Goal: Task Accomplishment & Management: Manage account settings

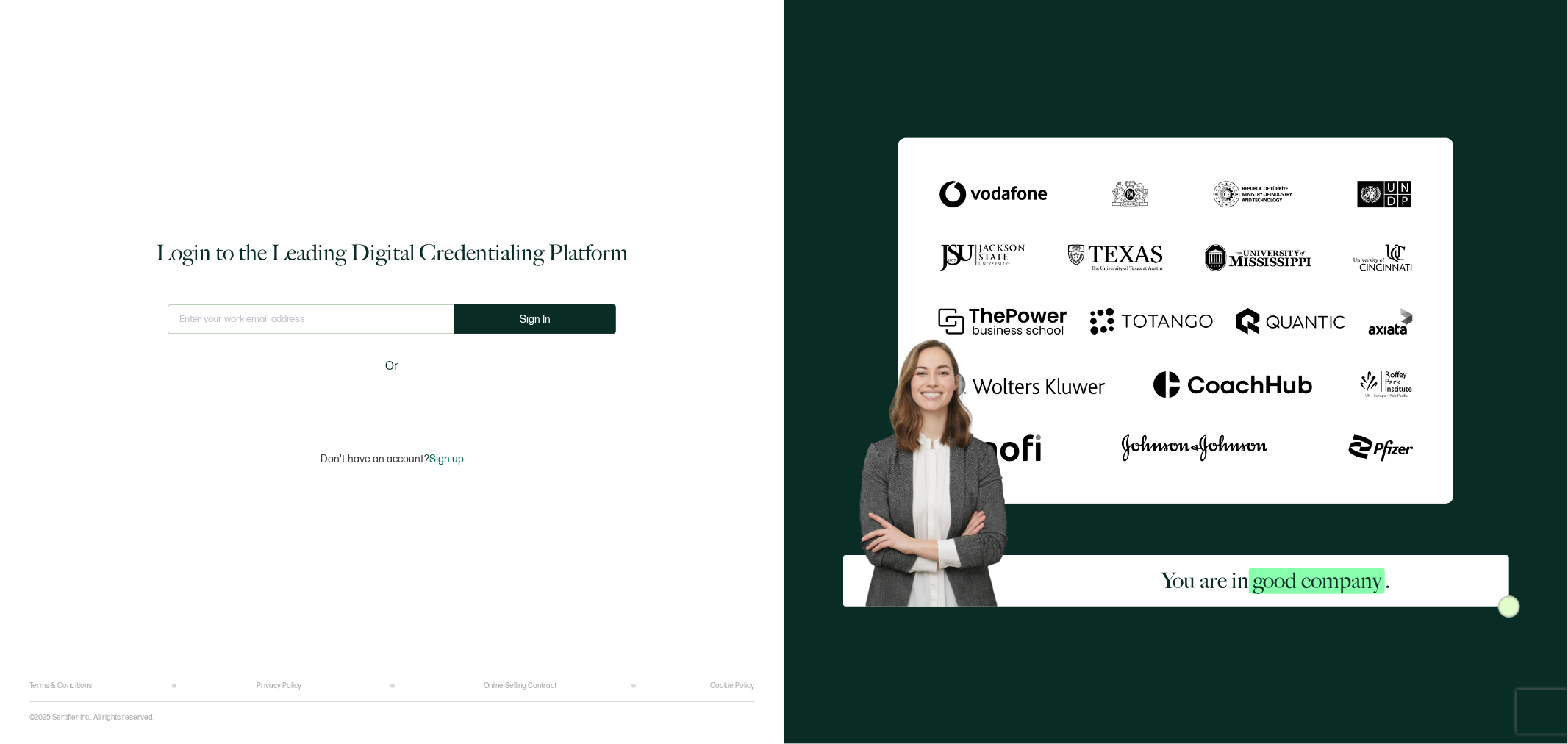
click at [254, 326] on input "text" at bounding box center [311, 319] width 287 height 30
type input "[EMAIL_ADDRESS][DOMAIN_NAME]"
click at [517, 313] on button "Sign In" at bounding box center [541, 319] width 161 height 30
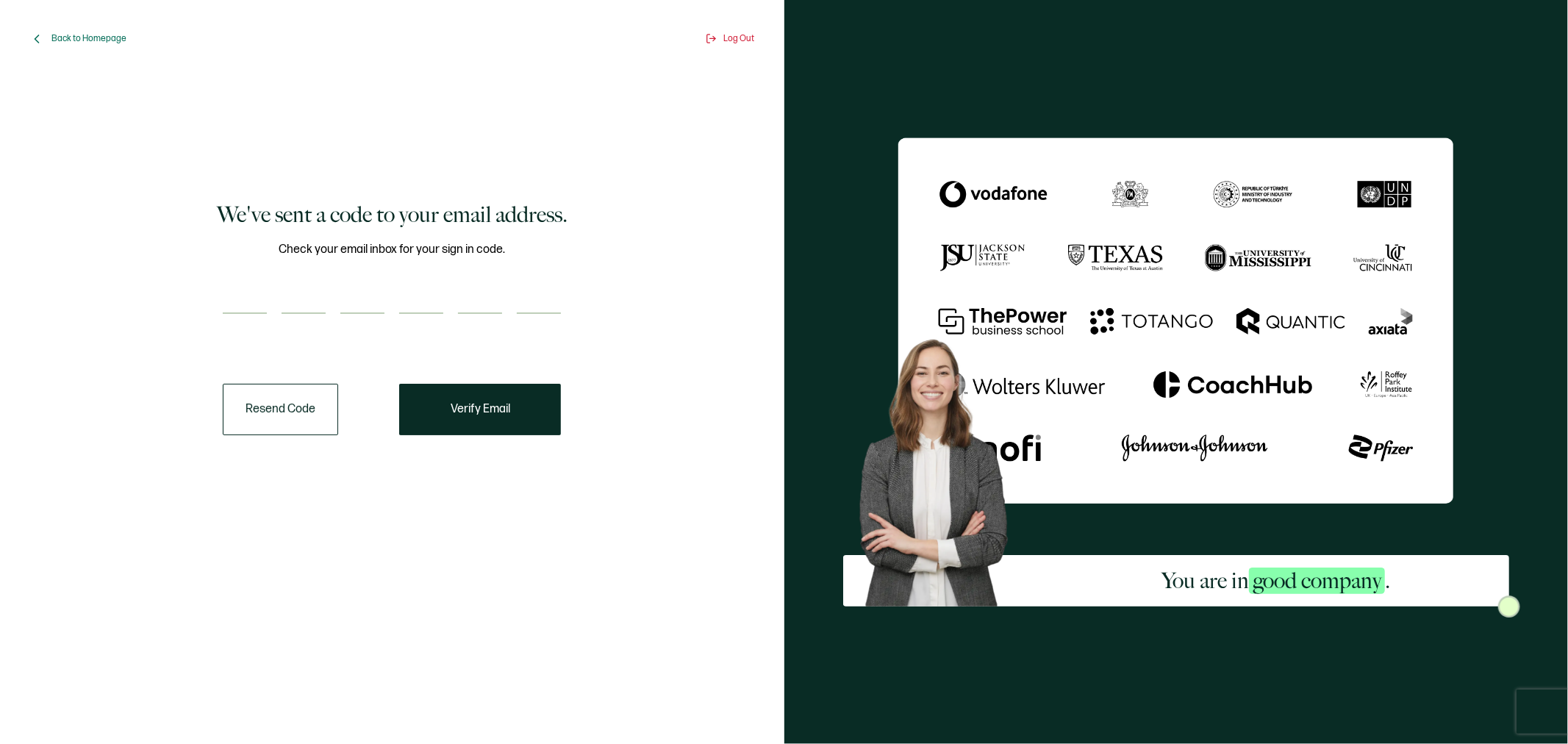
click at [255, 287] on input "number" at bounding box center [244, 299] width 44 height 30
type input "6"
type input "3"
type input "5"
type input "1"
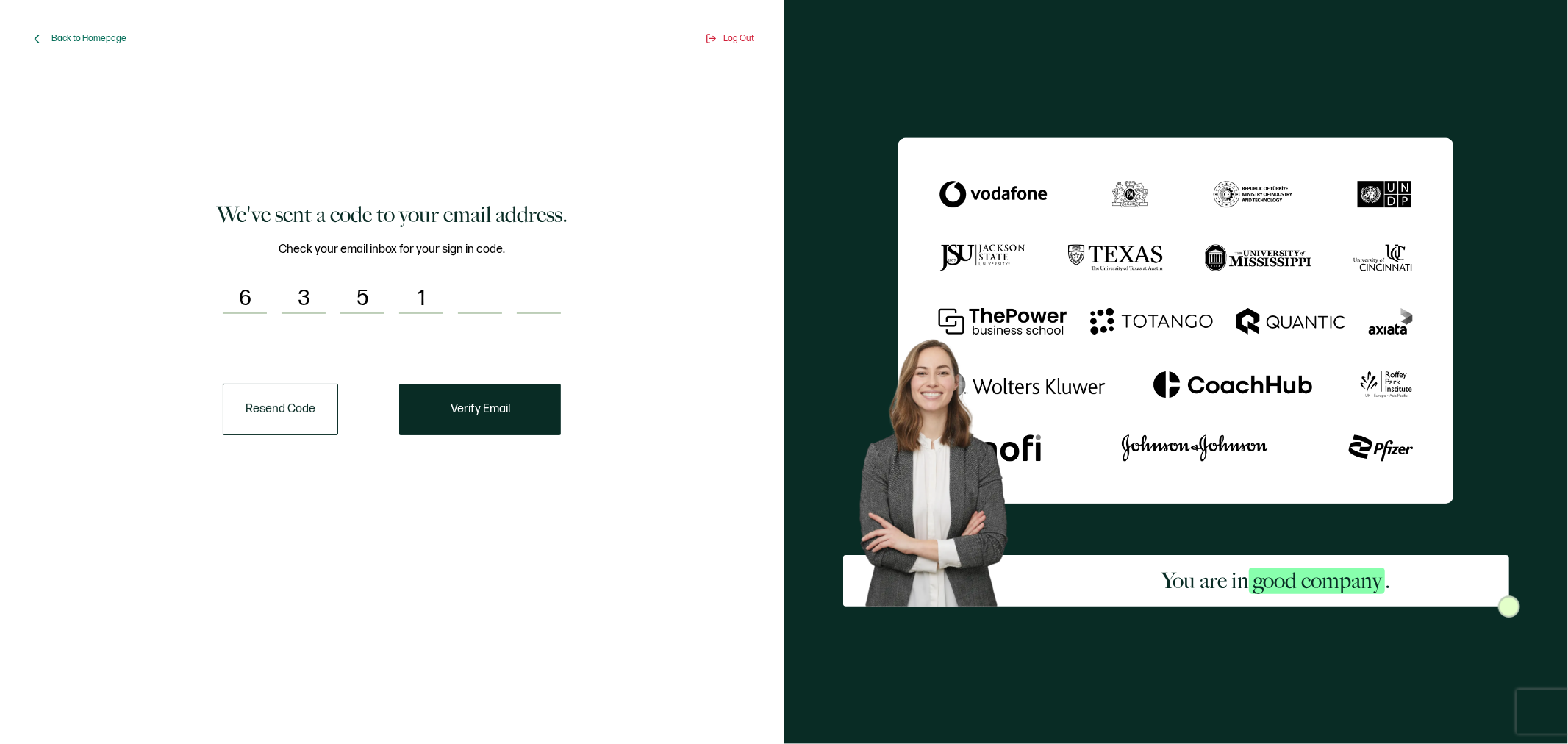
type input "3"
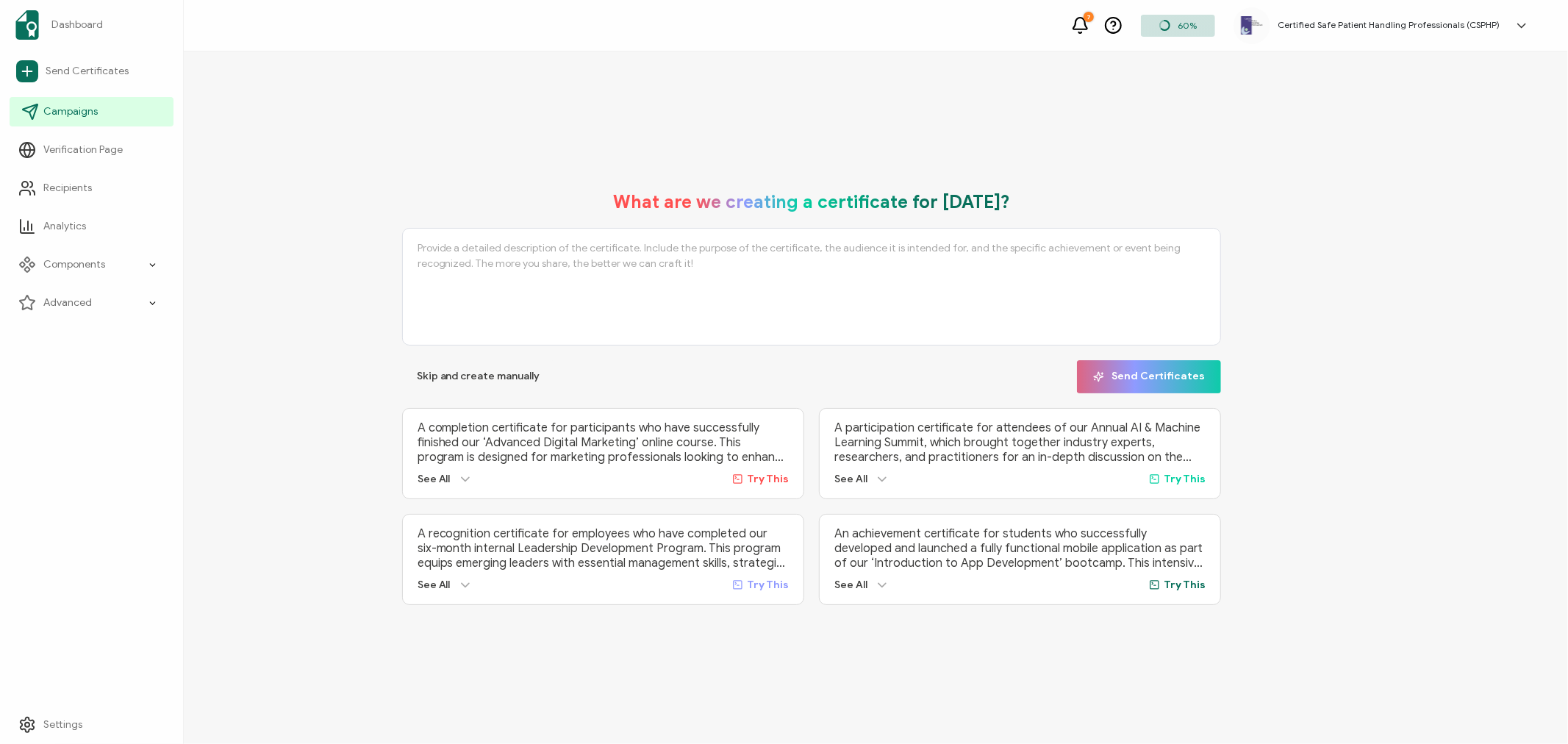
click at [47, 111] on span "Campaigns" at bounding box center [70, 111] width 54 height 15
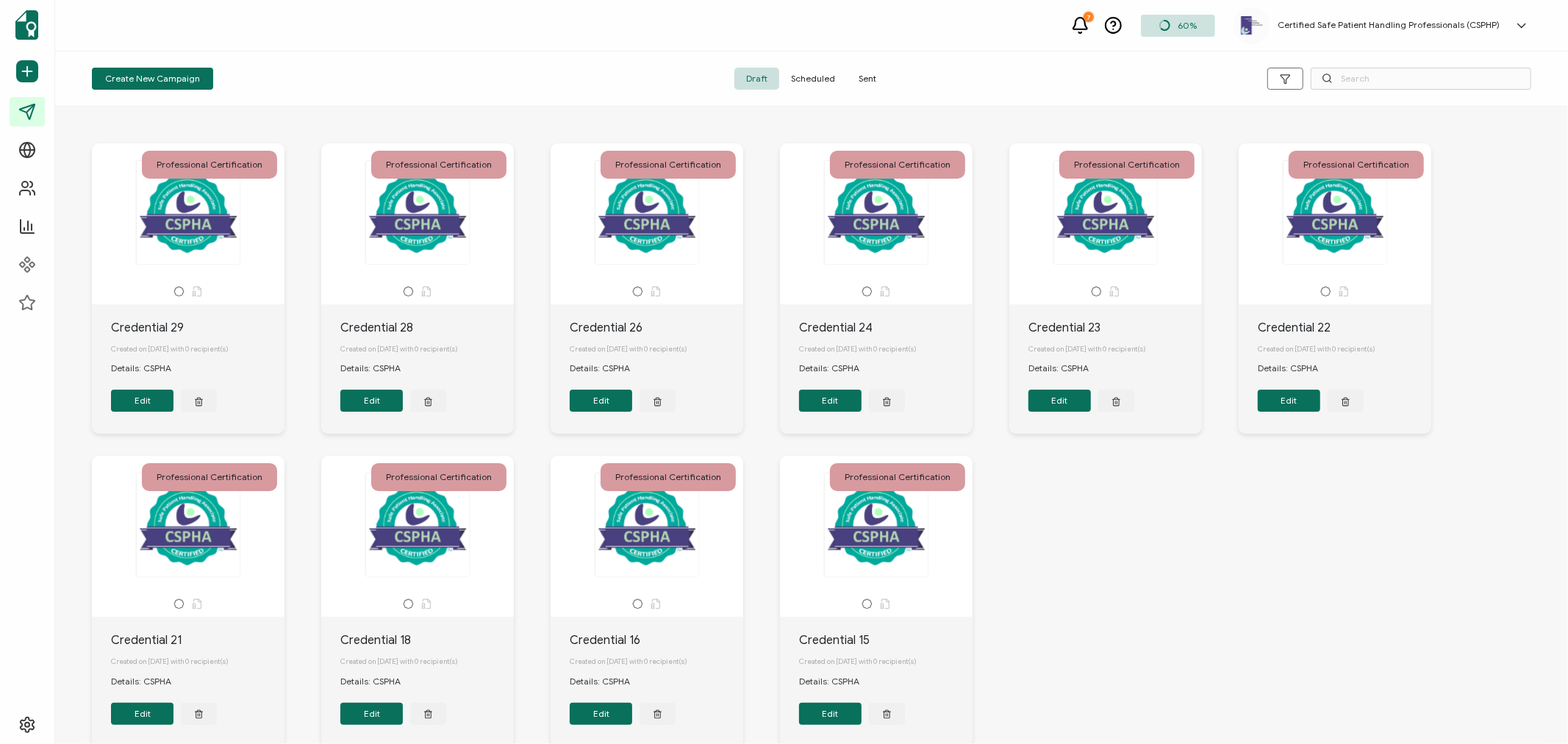
click at [870, 82] on span "Sent" at bounding box center [867, 78] width 42 height 22
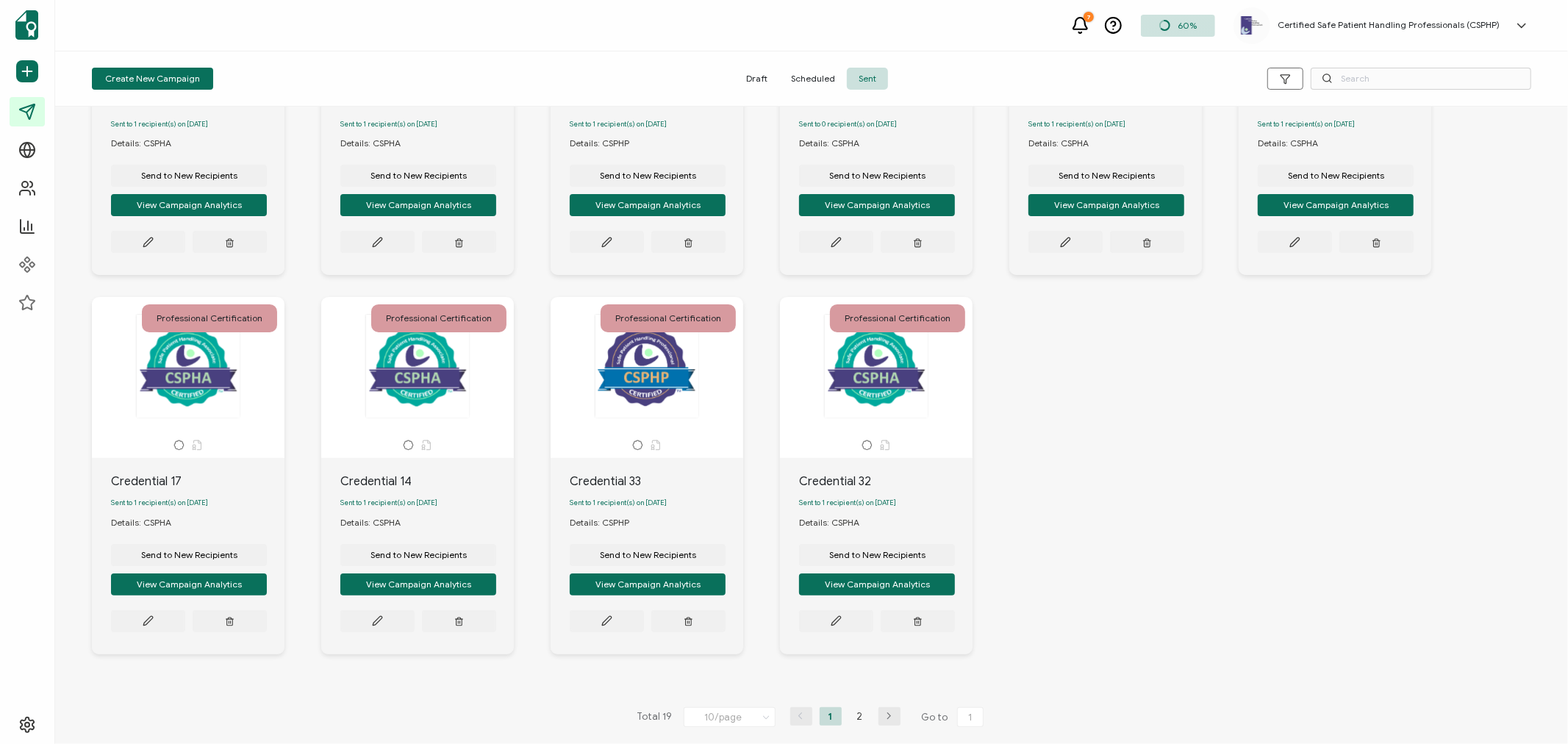
scroll to position [233, 0]
click at [860, 712] on li "2" at bounding box center [860, 716] width 22 height 18
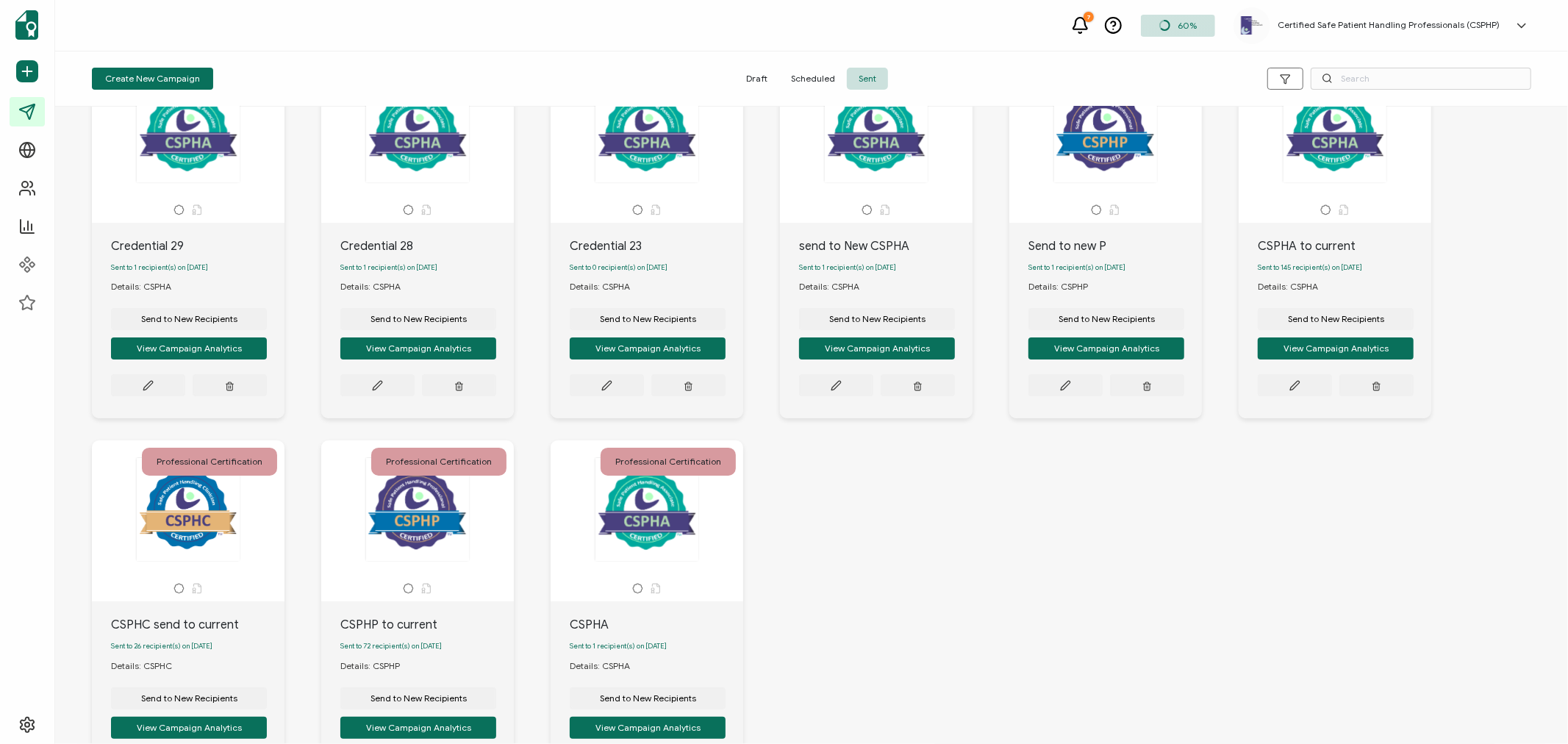
scroll to position [163, 0]
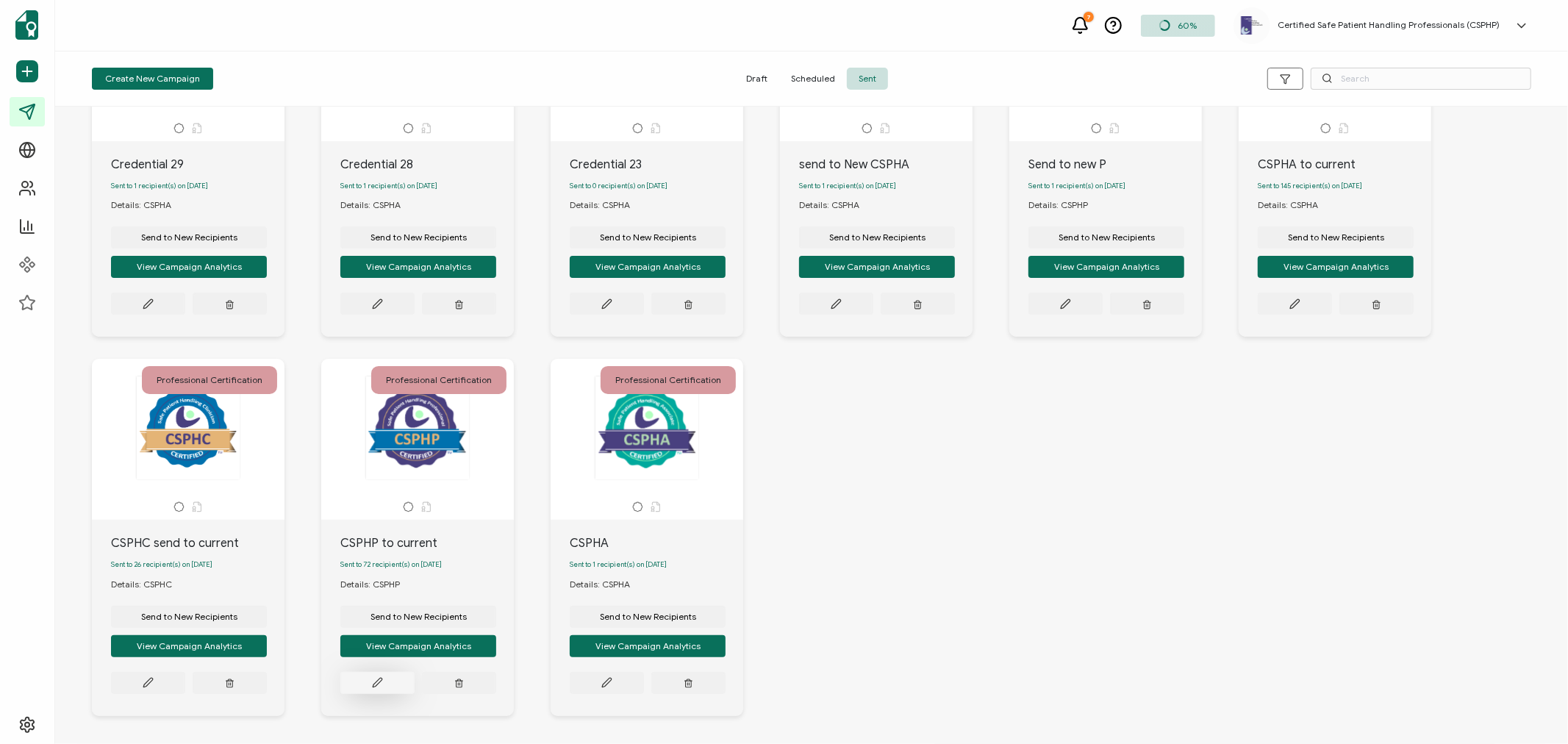
click at [375, 688] on icon at bounding box center [378, 683] width 11 height 11
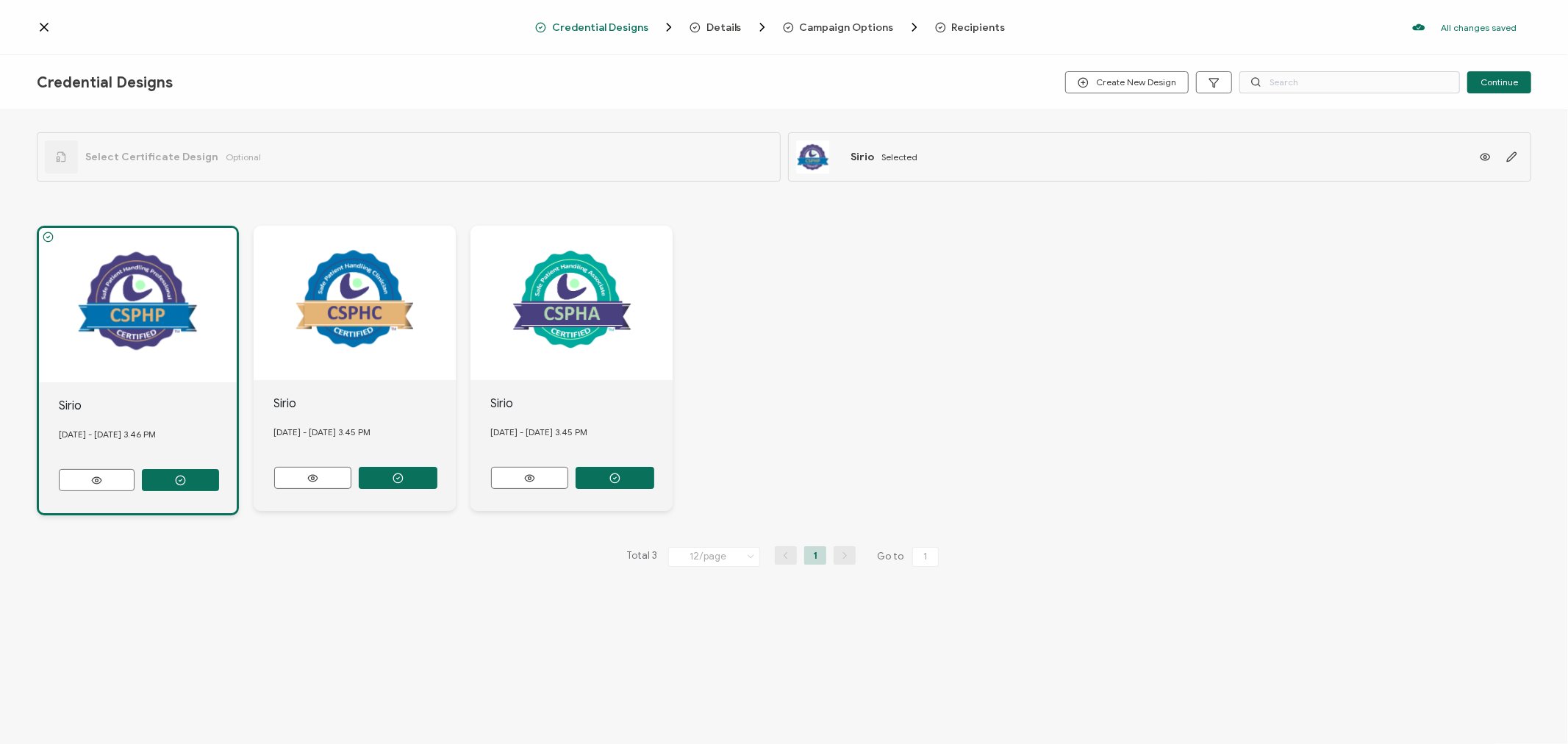
click at [952, 27] on span "Recipients" at bounding box center [979, 27] width 53 height 11
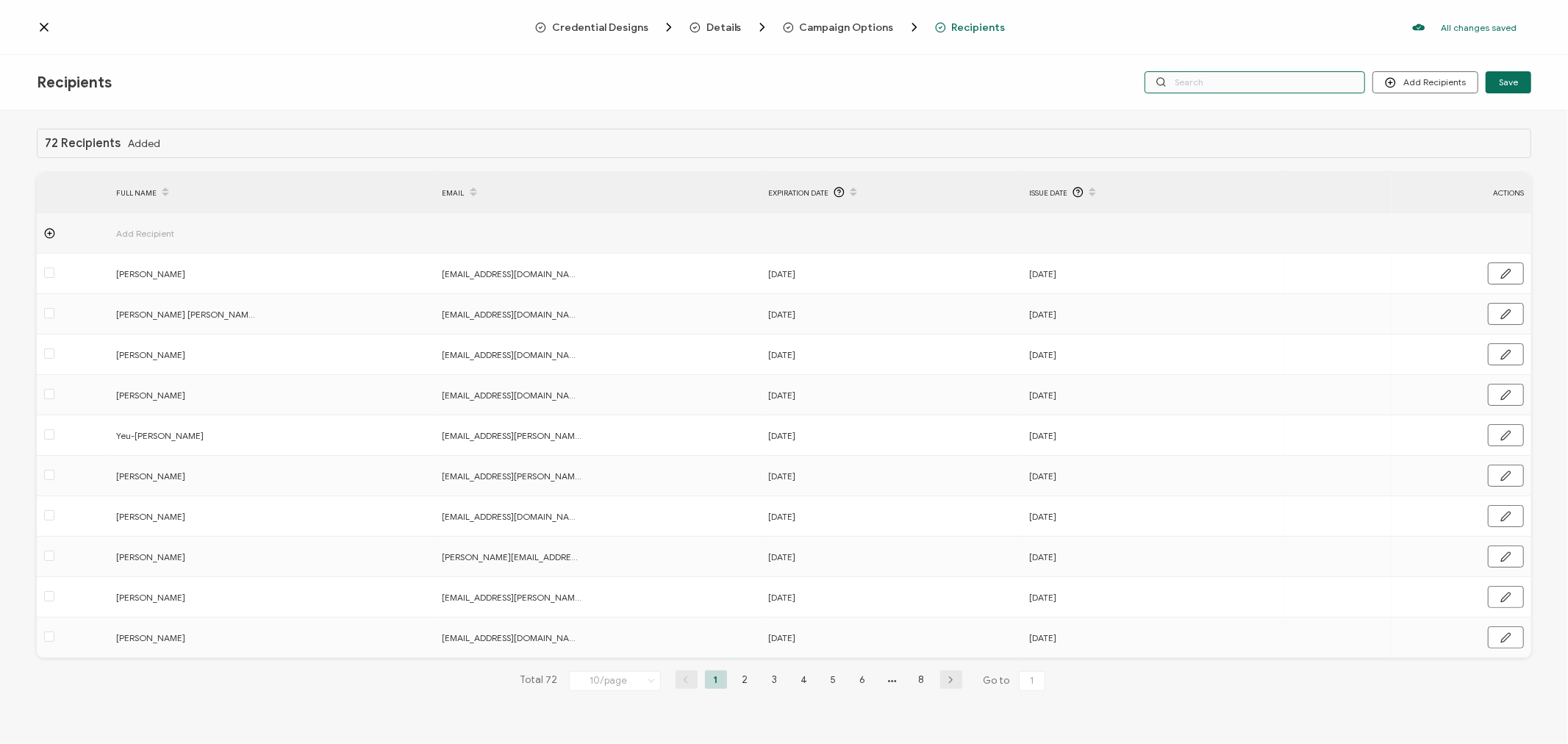
click at [1230, 74] on input "text" at bounding box center [1255, 82] width 220 height 22
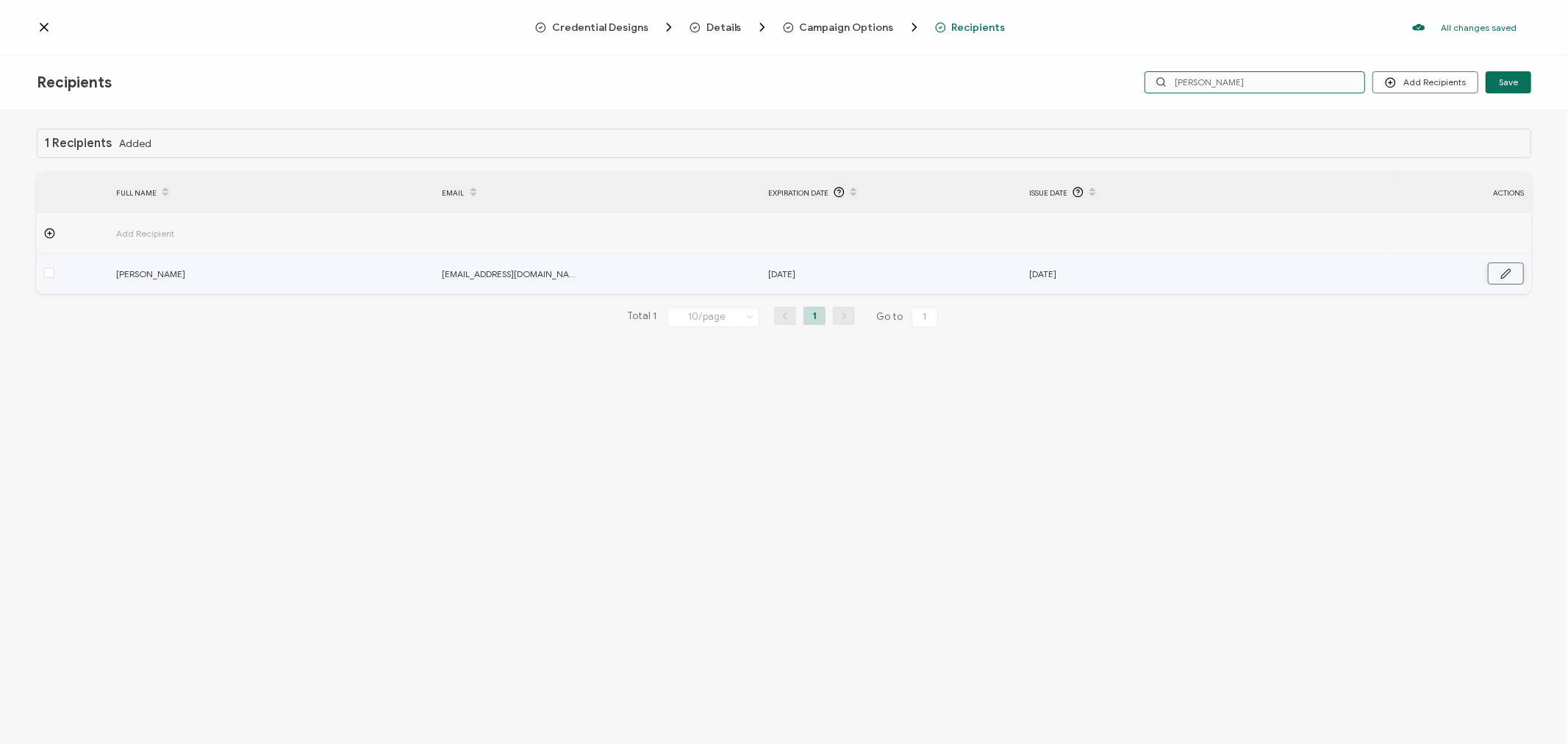
type input "[PERSON_NAME]"
click at [1503, 276] on icon "button" at bounding box center [1506, 274] width 11 height 11
click at [871, 274] on input "[DATE]" at bounding box center [832, 274] width 129 height 24
type input "[DATE]"
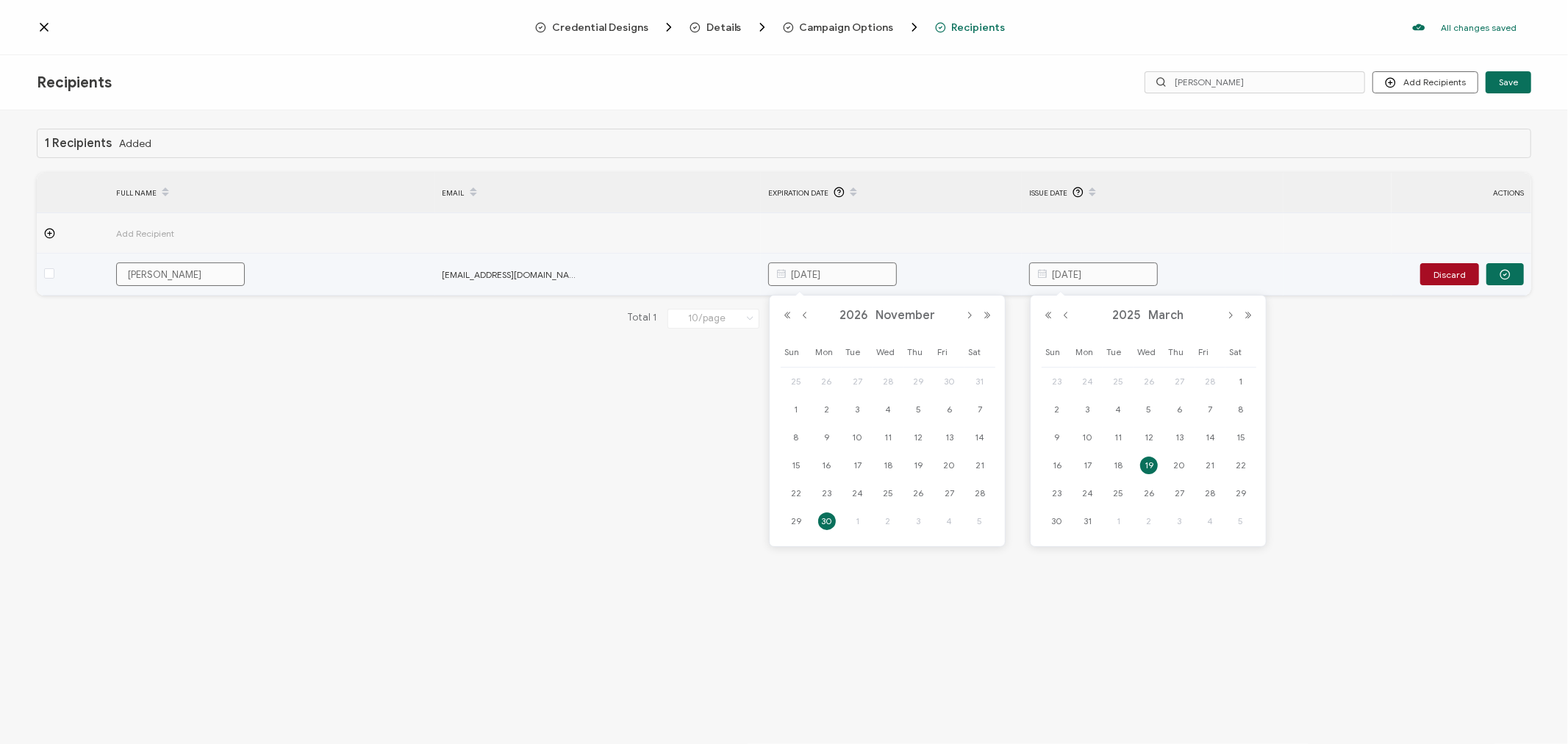
type input "[DATE]"
click at [1115, 277] on input "[DATE]" at bounding box center [1093, 274] width 129 height 24
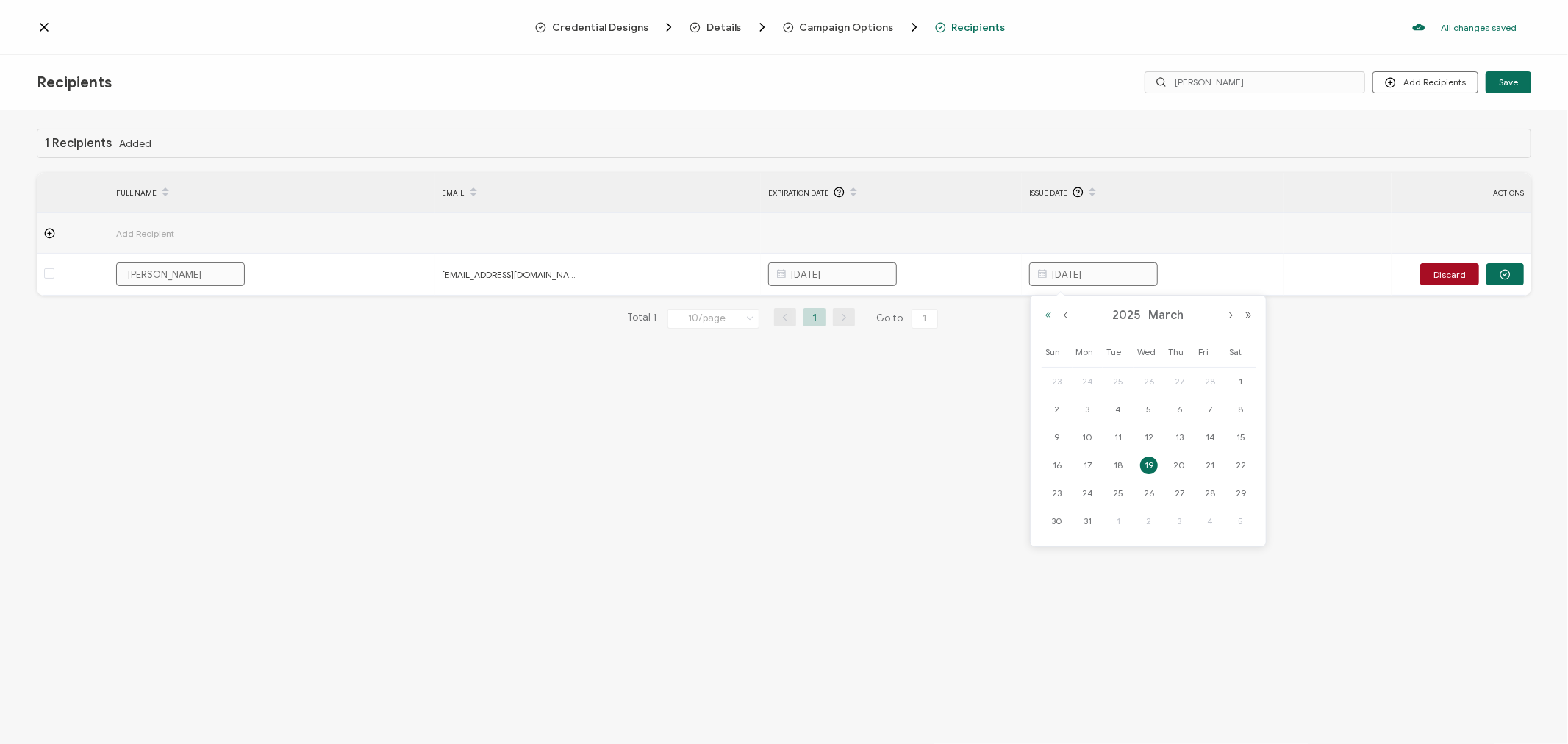
click at [1048, 316] on button "Previous Year" at bounding box center [1048, 315] width 18 height 10
click at [1233, 315] on button "Next Month" at bounding box center [1230, 315] width 18 height 10
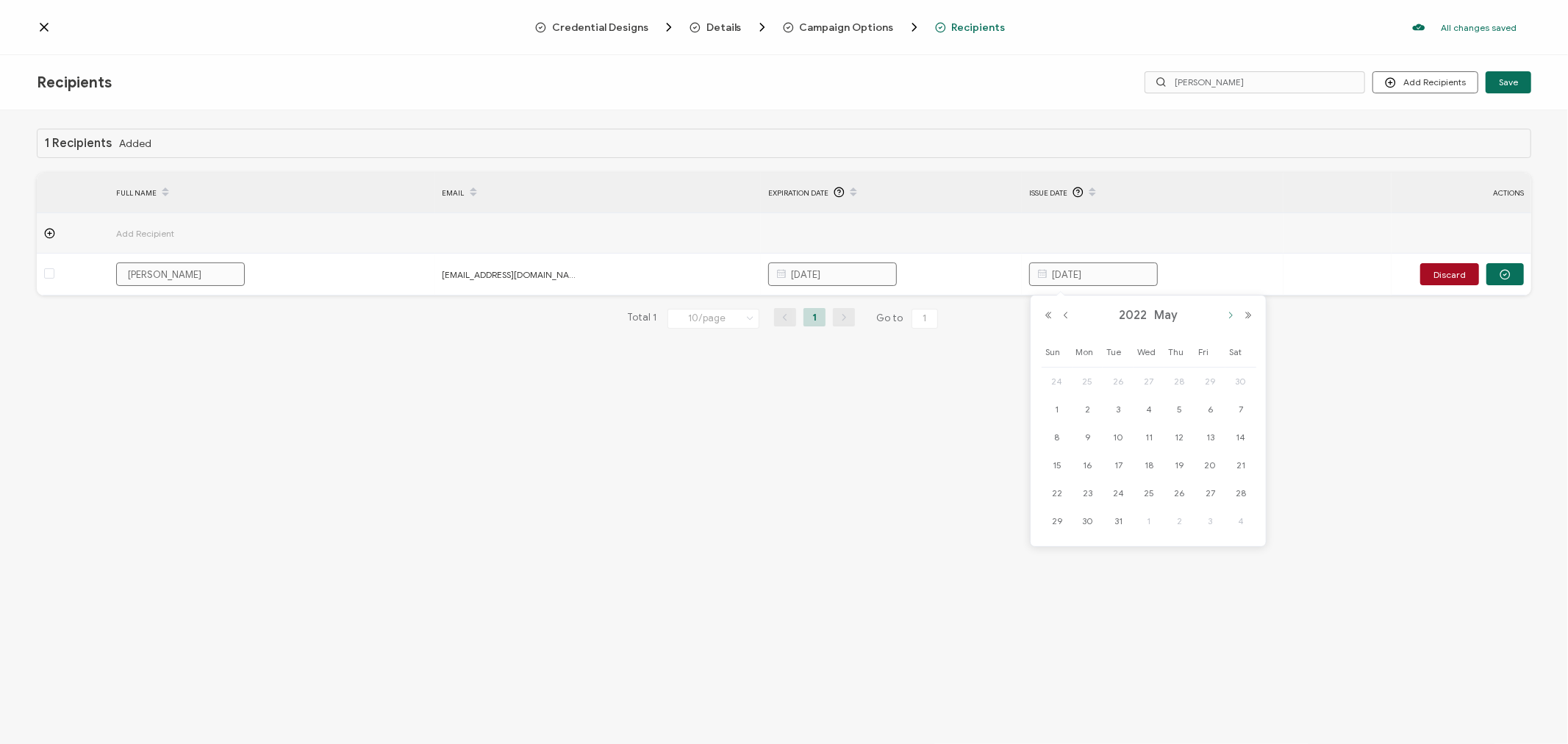
click at [1233, 315] on button "Next Month" at bounding box center [1230, 315] width 18 height 10
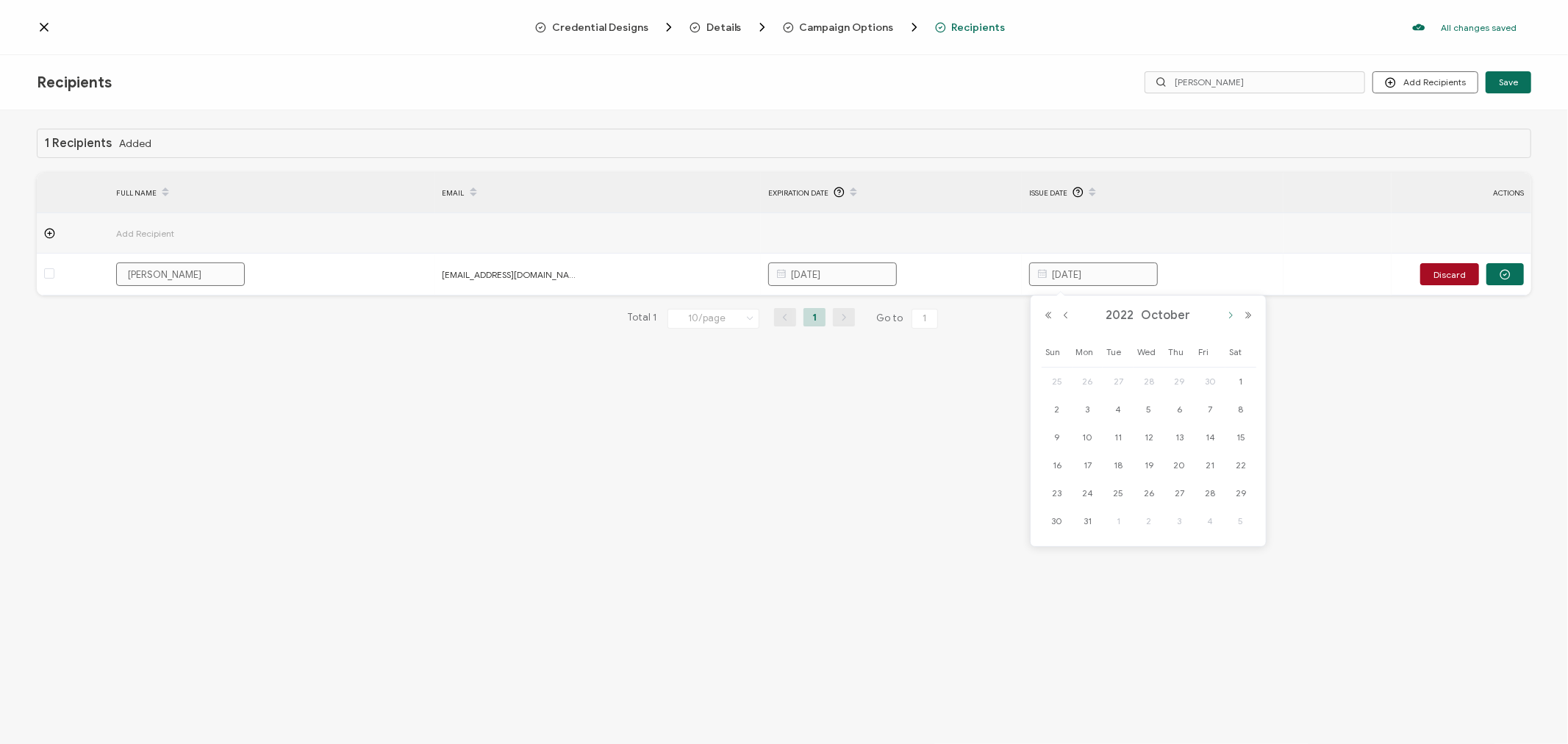
click at [1233, 315] on button "Next Month" at bounding box center [1230, 315] width 18 height 10
click at [1119, 466] on span "22" at bounding box center [1118, 466] width 18 height 18
type input "[DATE]"
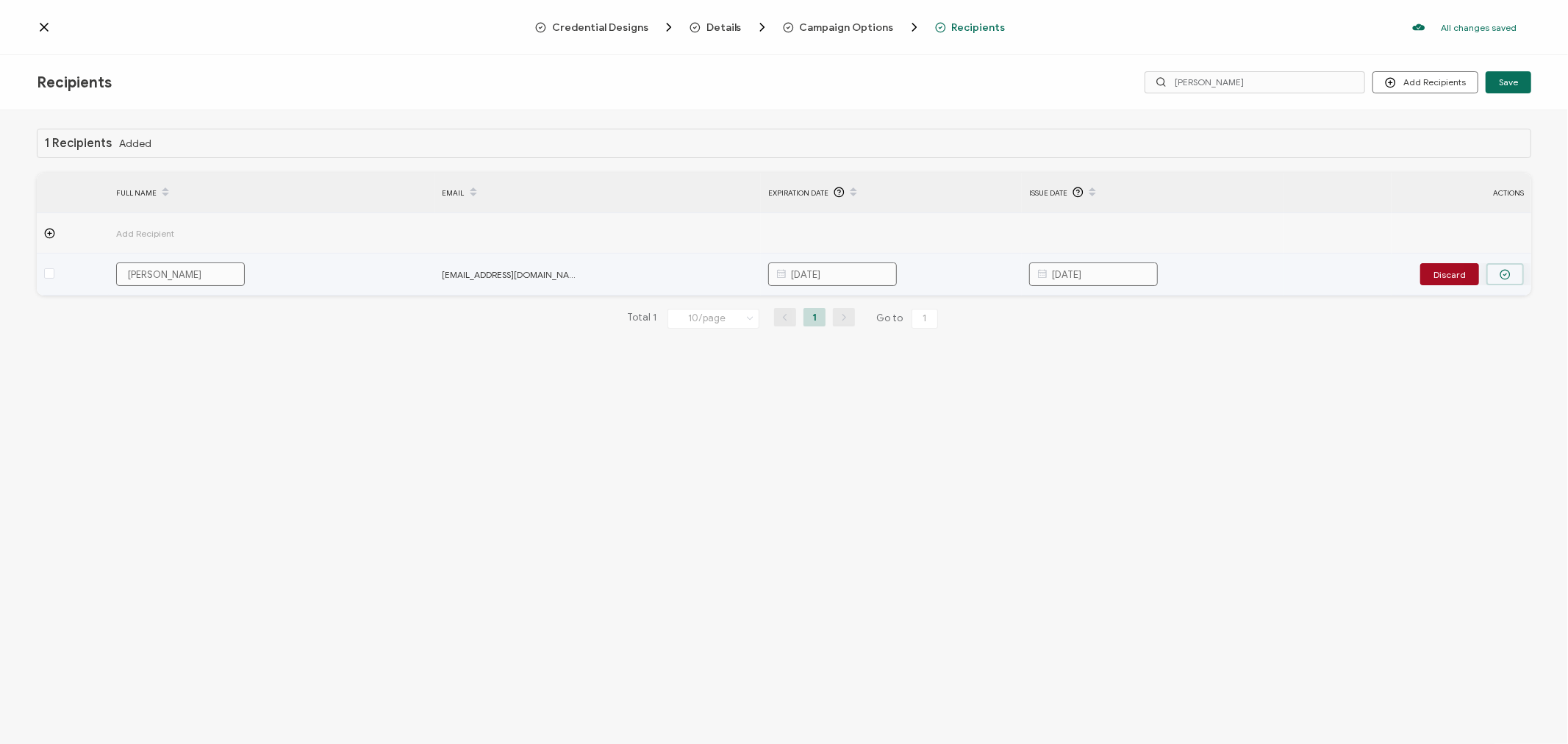
click at [1501, 274] on circle "button" at bounding box center [1505, 274] width 9 height 9
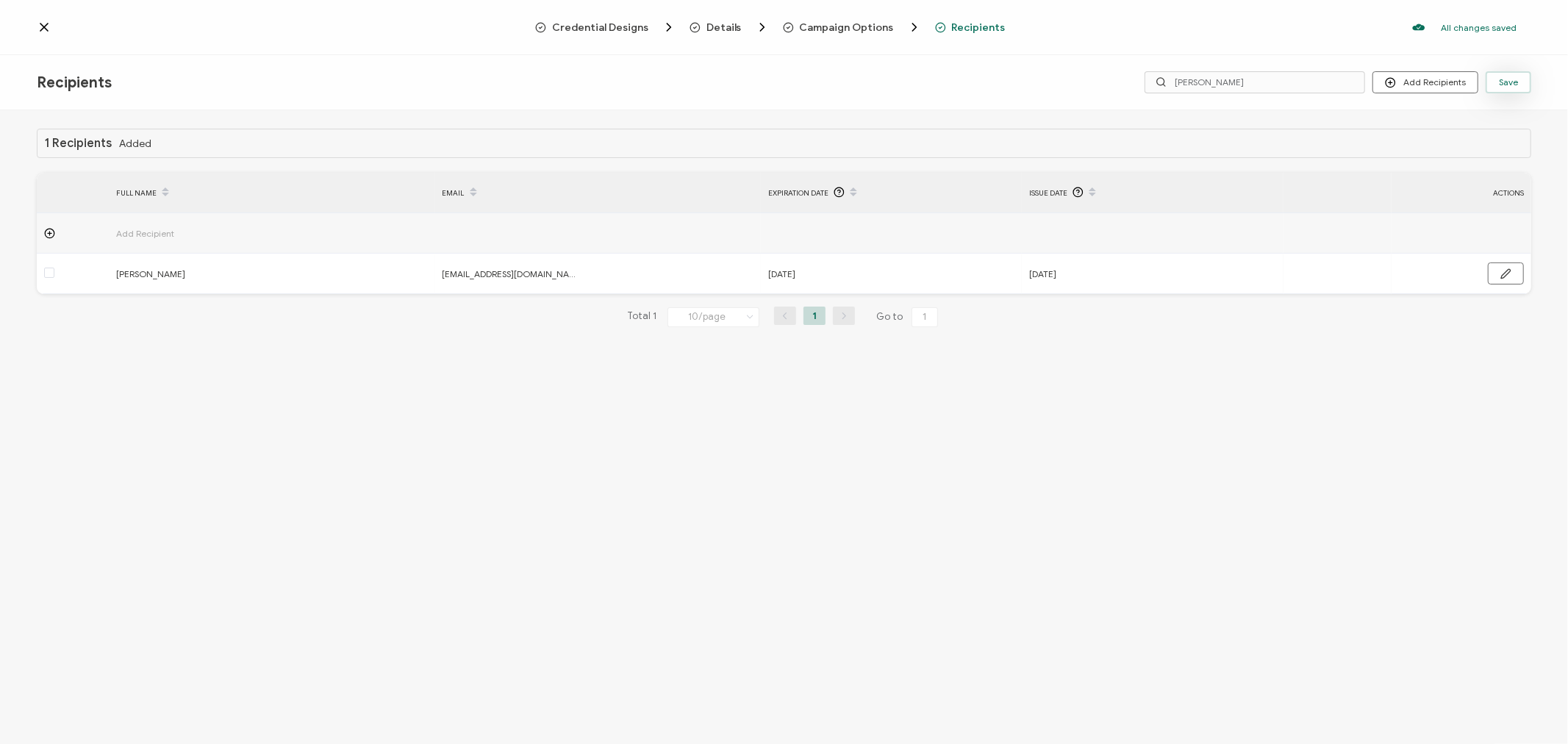
click at [1519, 82] on button "Save" at bounding box center [1508, 82] width 45 height 22
